Goal: Task Accomplishment & Management: Use online tool/utility

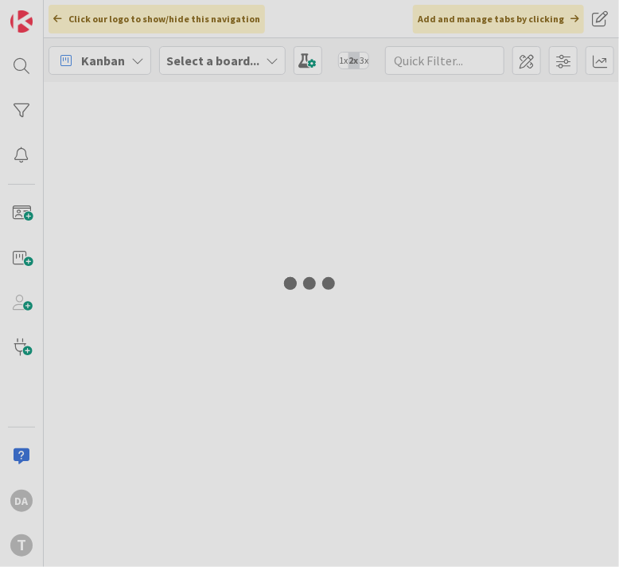
type input "sirp"
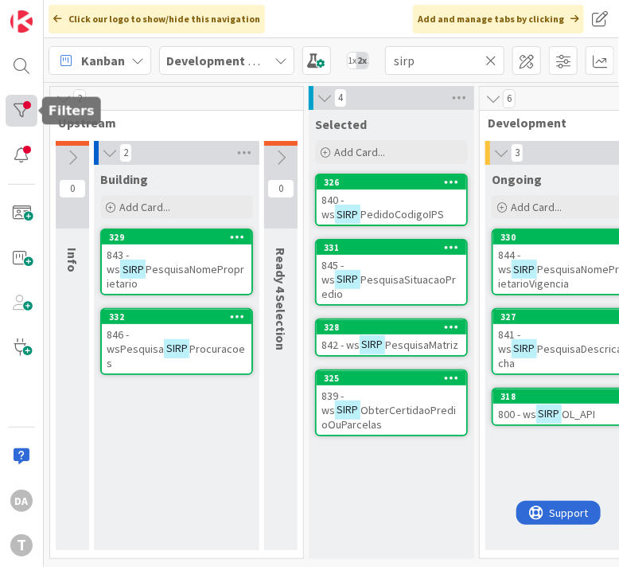
click at [18, 111] on div at bounding box center [22, 111] width 32 height 32
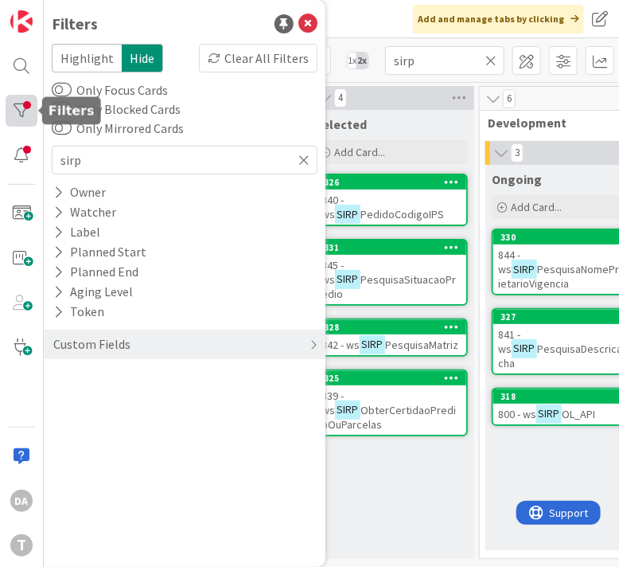
click at [18, 111] on div at bounding box center [22, 111] width 32 height 32
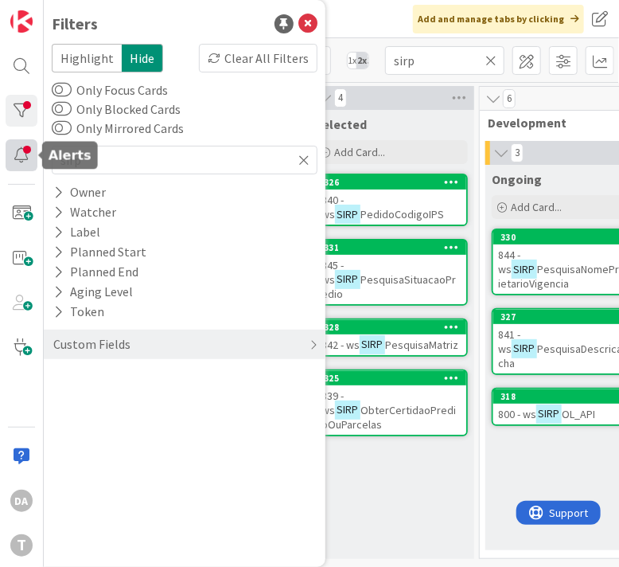
click at [22, 157] on div at bounding box center [22, 155] width 32 height 32
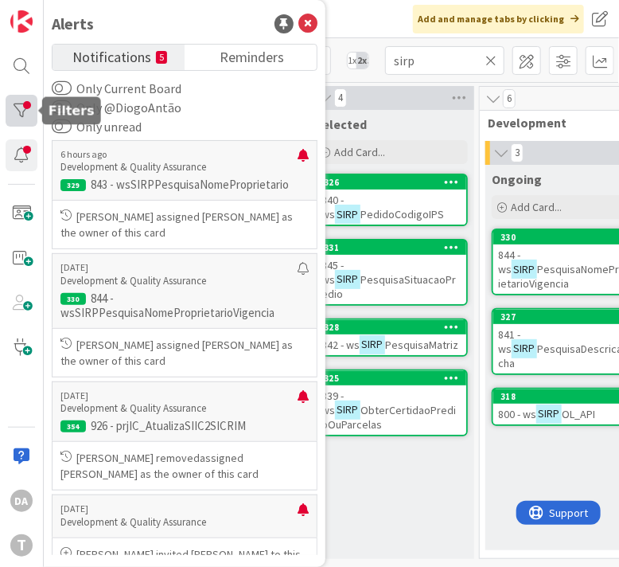
click at [21, 107] on div at bounding box center [22, 111] width 32 height 32
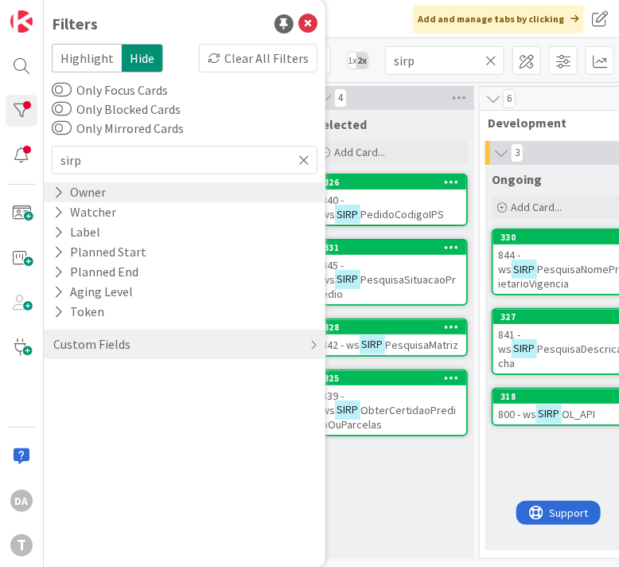
click at [61, 190] on icon at bounding box center [58, 192] width 10 height 14
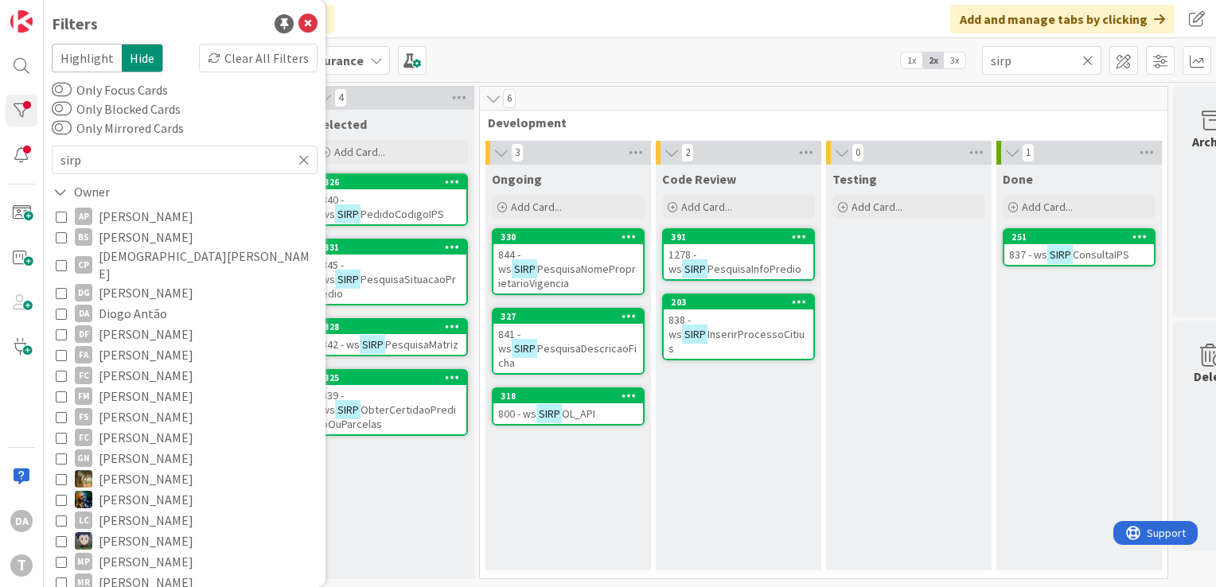
click at [602, 51] on div "Kanban Development & Quality Assurance 1x 2x 3x sirp" at bounding box center [630, 60] width 1173 height 44
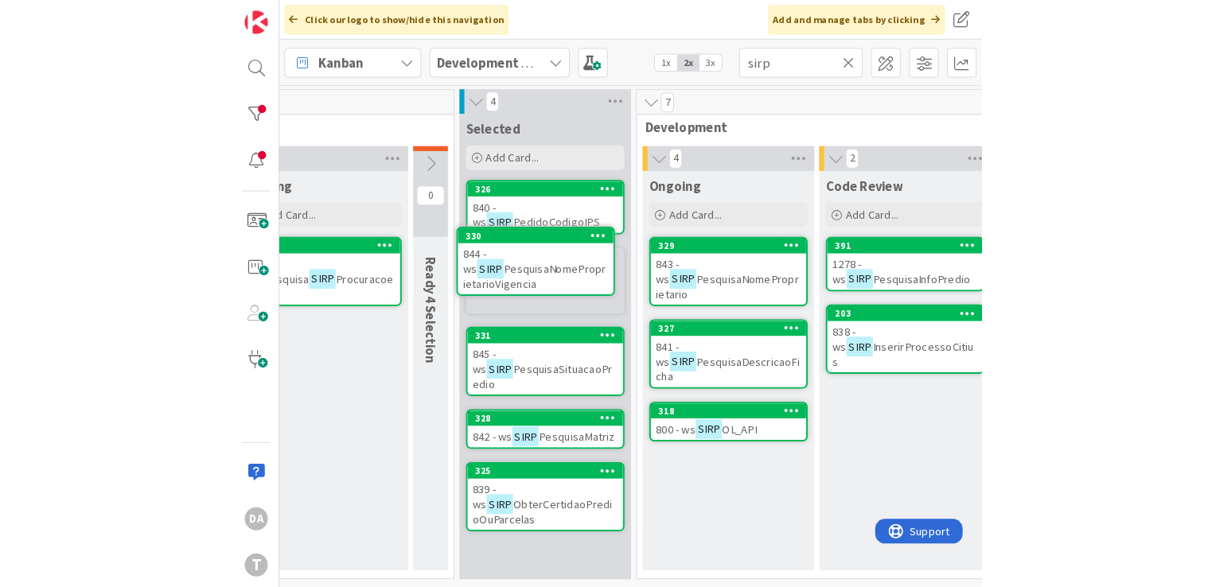
scroll to position [0, 85]
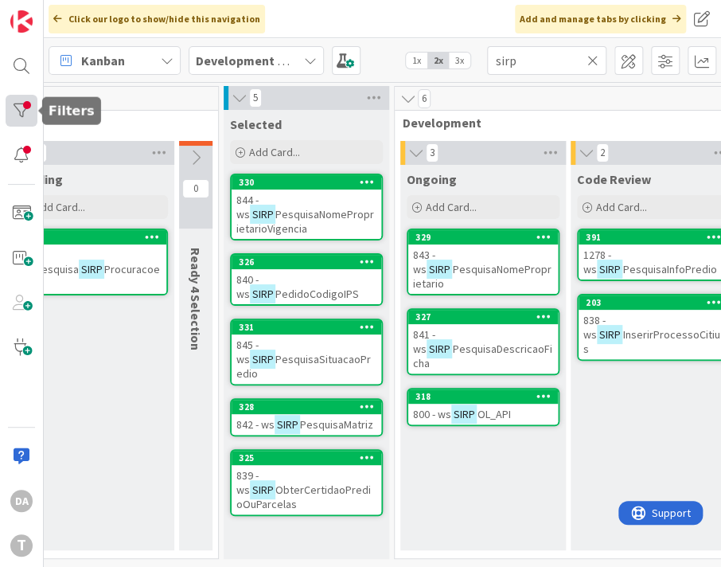
click at [19, 111] on div at bounding box center [22, 111] width 32 height 32
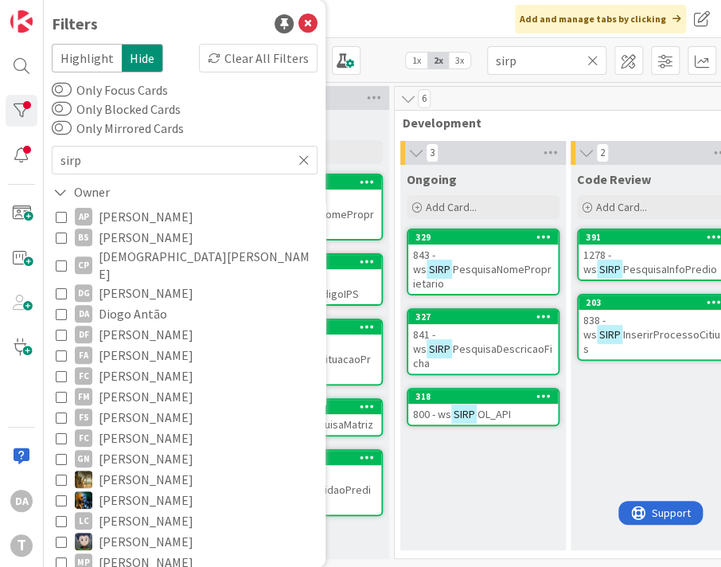
click at [60, 308] on icon at bounding box center [61, 313] width 11 height 11
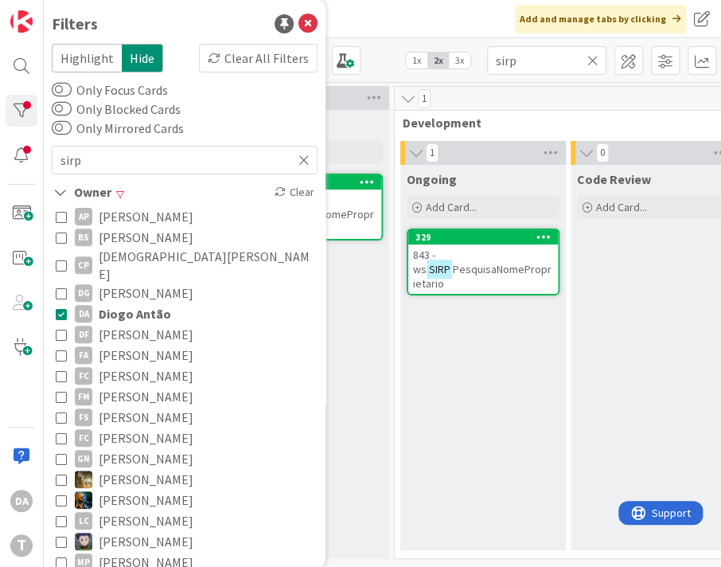
click at [444, 369] on div "Ongoing Add Card... 329 843 - ws SIRP PesquisaNomeProprietario" at bounding box center [483, 357] width 166 height 385
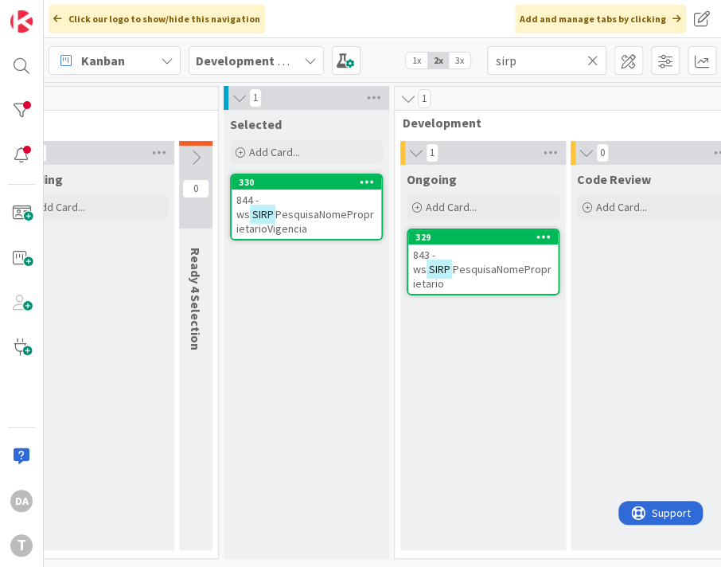
click at [132, 115] on span "Upstream" at bounding box center [85, 123] width 225 height 16
click at [18, 110] on div at bounding box center [22, 111] width 32 height 32
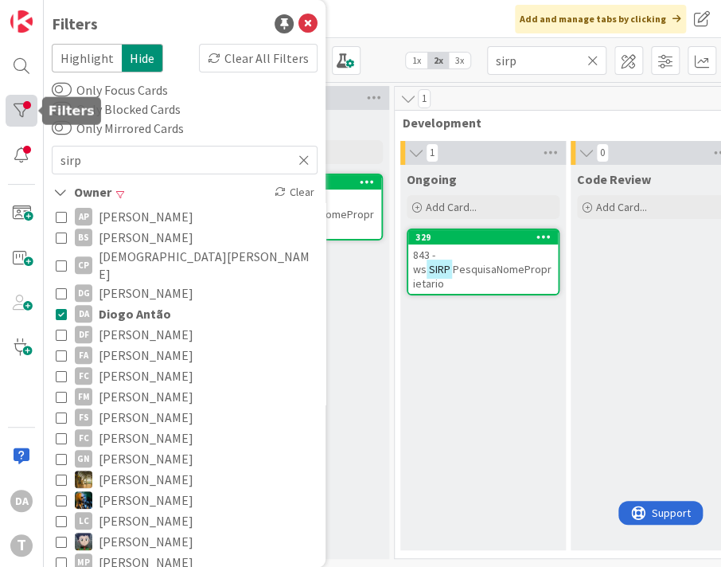
click at [18, 110] on div at bounding box center [22, 111] width 32 height 32
click at [18, 106] on div at bounding box center [22, 111] width 32 height 32
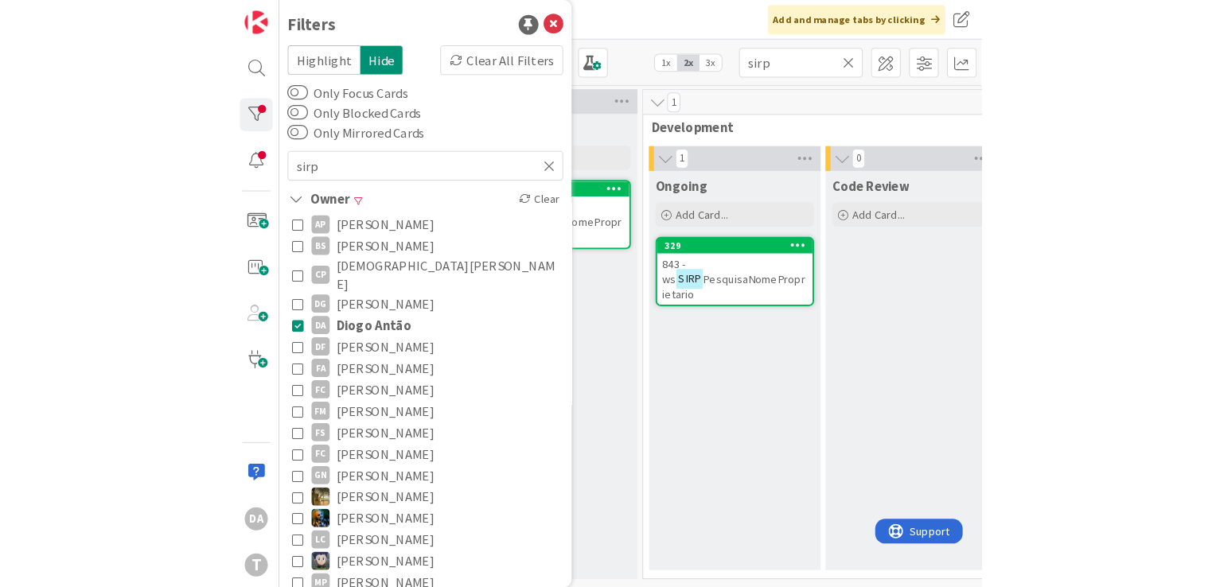
scroll to position [0, 41]
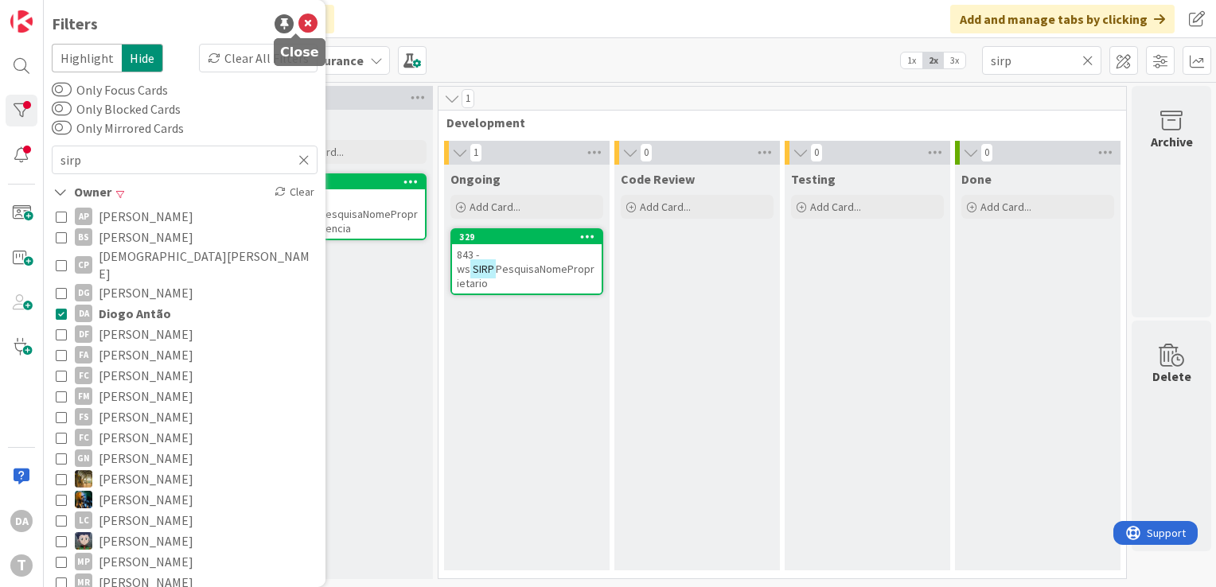
click at [299, 18] on icon at bounding box center [308, 23] width 19 height 19
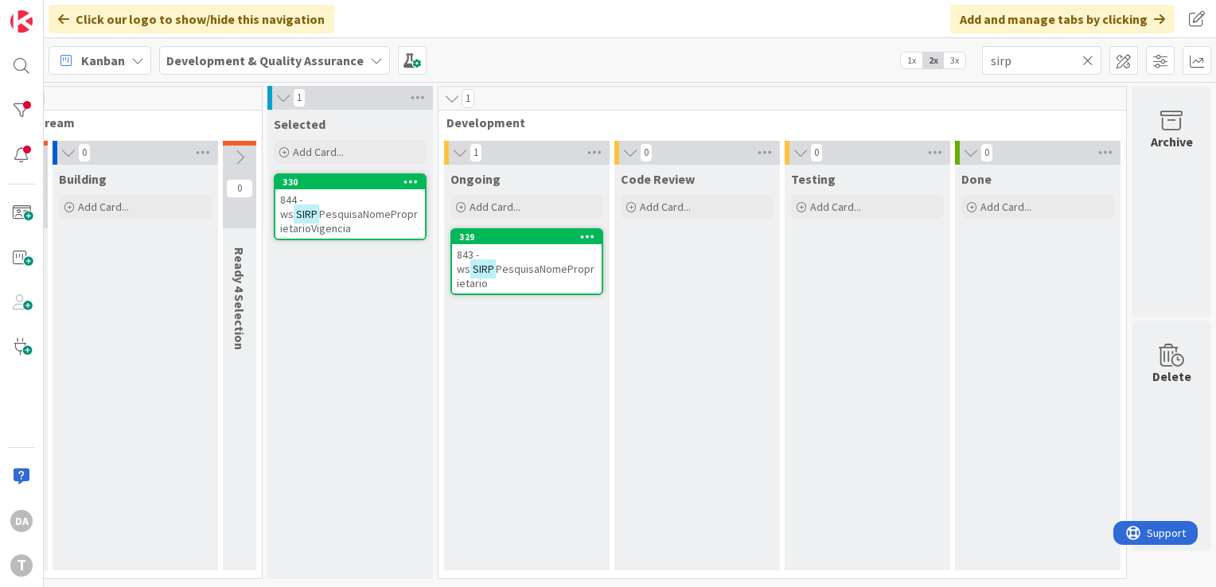
click at [67, 150] on icon at bounding box center [69, 153] width 18 height 16
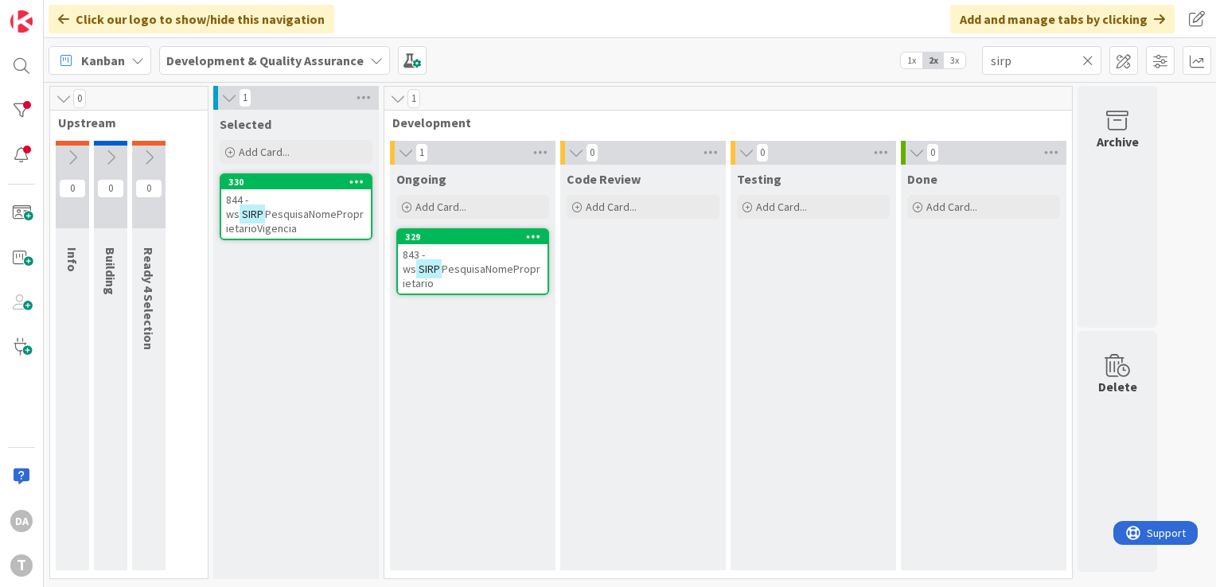
scroll to position [0, 0]
click at [312, 220] on span "PesquisaNomeProprietarioVigencia" at bounding box center [295, 221] width 138 height 29
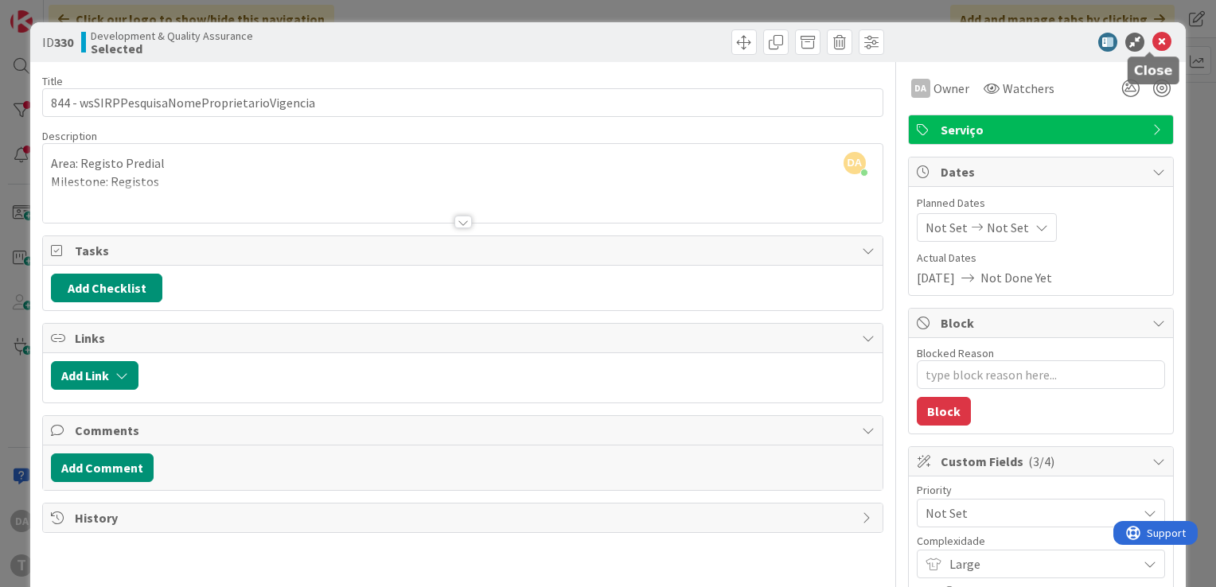
click at [619, 40] on icon at bounding box center [1162, 42] width 19 height 19
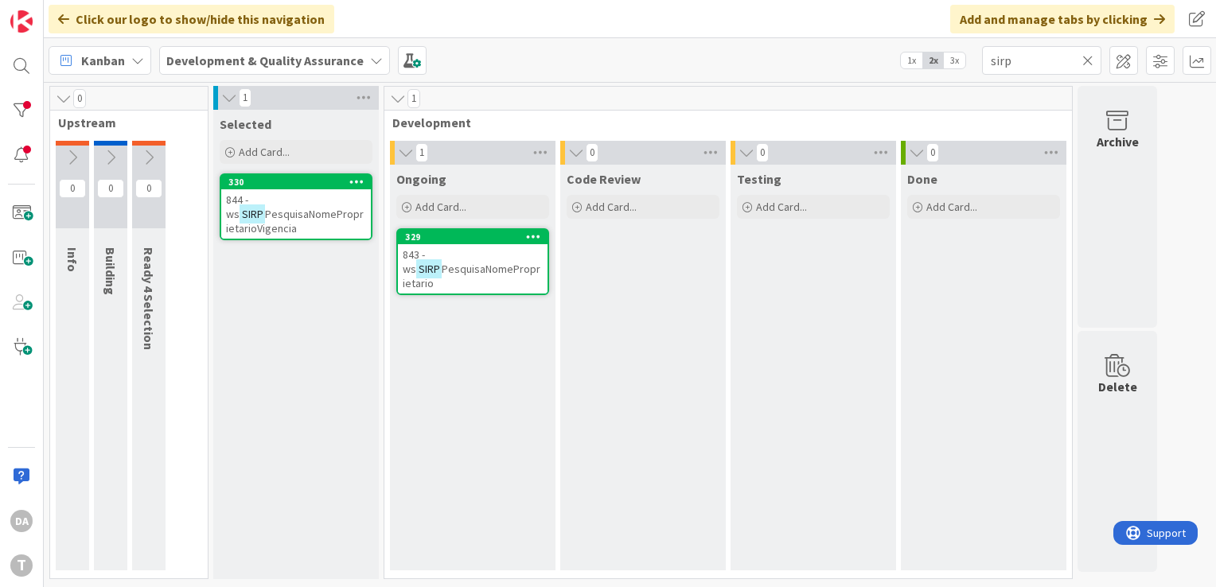
click at [472, 267] on span "PesquisaNomeProprietario" at bounding box center [472, 276] width 138 height 29
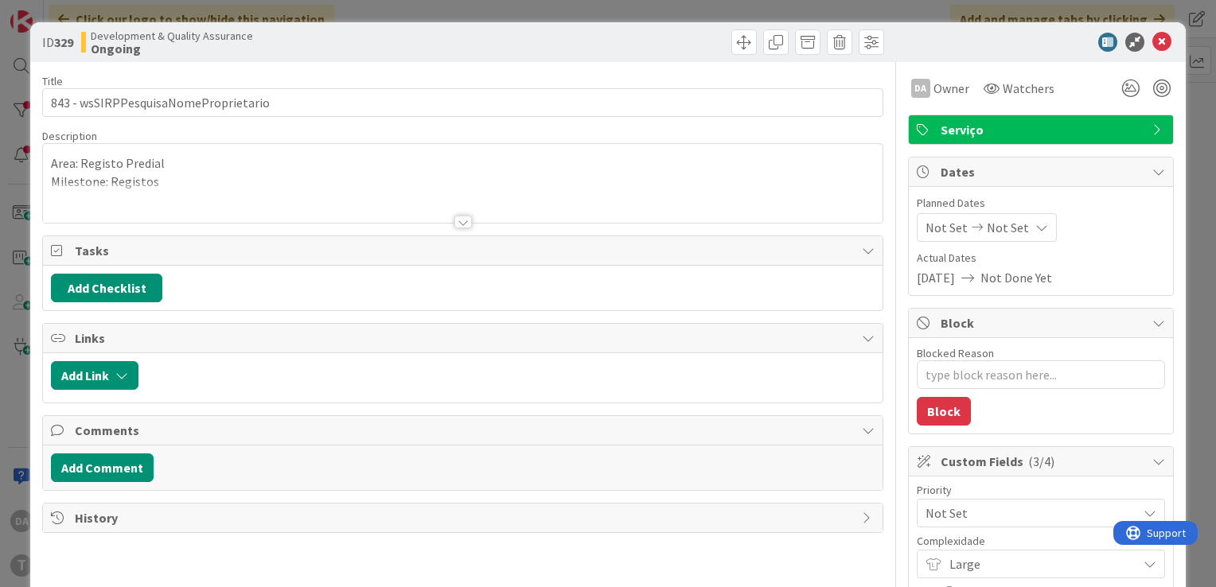
type textarea "x"
click at [455, 218] on div at bounding box center [464, 222] width 18 height 13
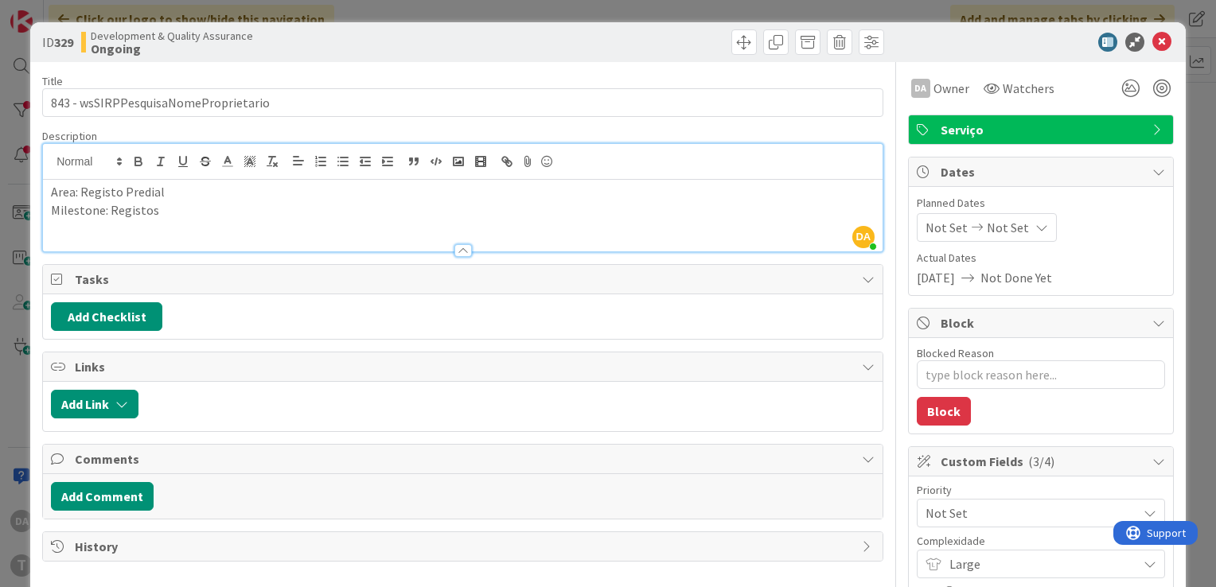
click at [455, 248] on div at bounding box center [464, 250] width 18 height 13
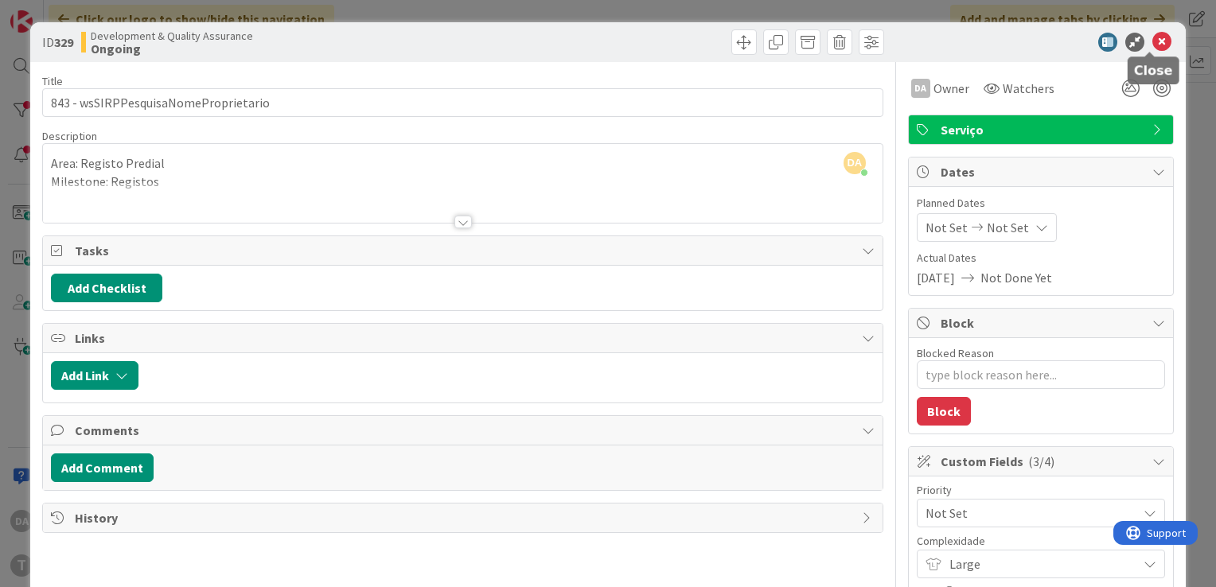
click at [619, 39] on icon at bounding box center [1162, 42] width 19 height 19
